Goal: Task Accomplishment & Management: Use online tool/utility

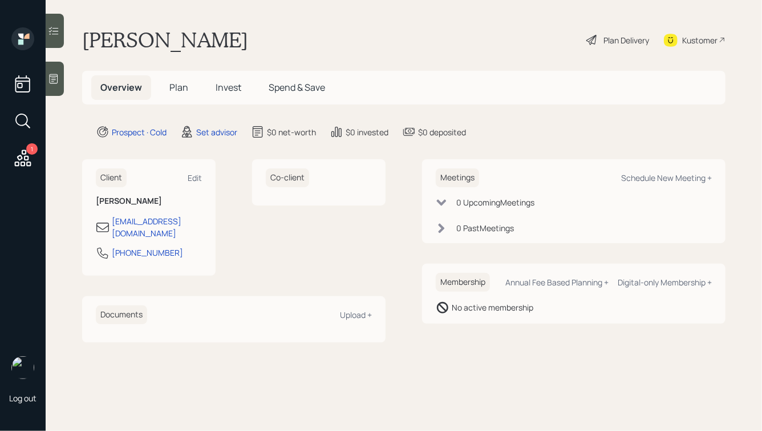
click at [50, 77] on icon at bounding box center [53, 78] width 11 height 11
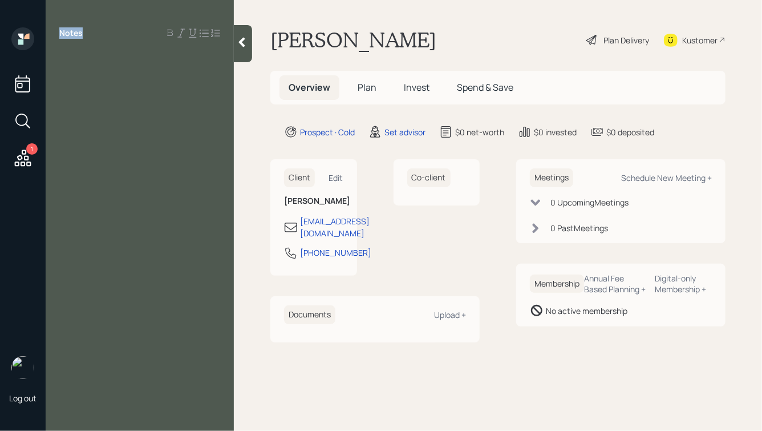
drag, startPoint x: 86, startPoint y: 33, endPoint x: 47, endPoint y: 33, distance: 38.8
click at [47, 33] on div "Notes" at bounding box center [140, 32] width 188 height 11
click at [96, 30] on div "Notes" at bounding box center [140, 32] width 188 height 11
drag, startPoint x: 82, startPoint y: 31, endPoint x: 38, endPoint y: 27, distance: 44.2
click at [38, 27] on div "1 Log out Notes [PERSON_NAME] Plan Delivery Kustomer Overview Plan Invest Spend…" at bounding box center [381, 215] width 762 height 431
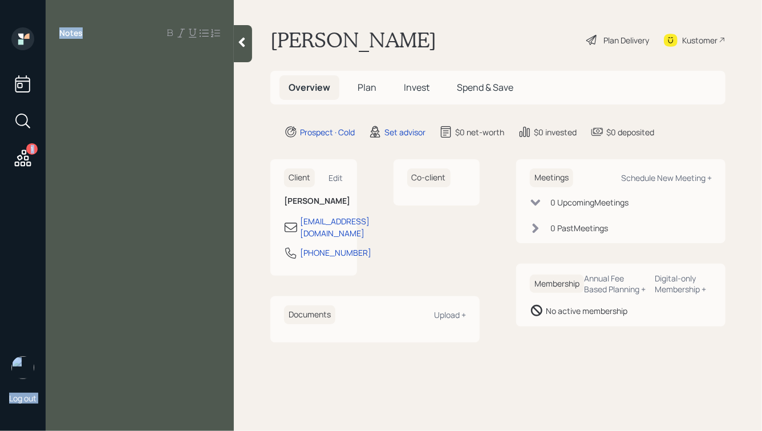
click at [79, 35] on label "Notes" at bounding box center [70, 32] width 23 height 11
click at [91, 66] on div "Notes" at bounding box center [140, 222] width 188 height 390
click at [98, 54] on div at bounding box center [139, 59] width 161 height 13
click at [240, 37] on icon at bounding box center [241, 42] width 11 height 11
